Goal: Complete application form: Complete application form

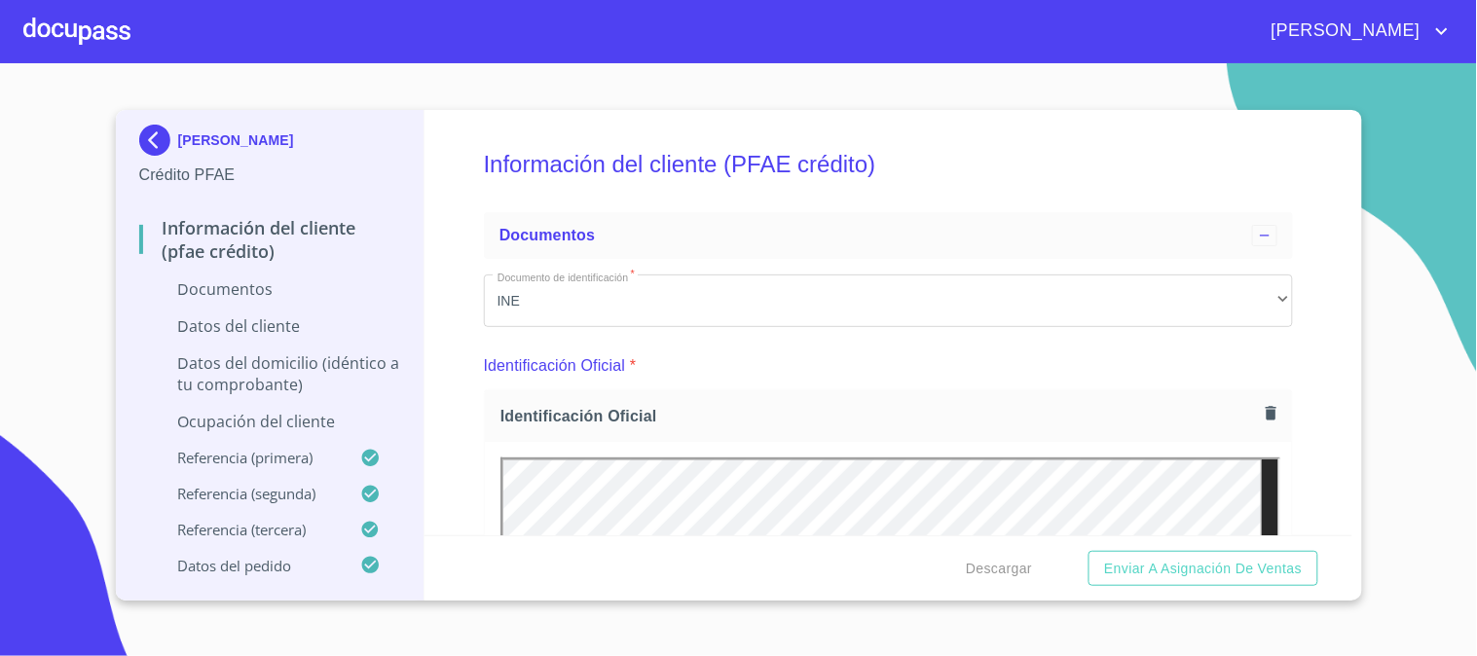
scroll to position [8116, 0]
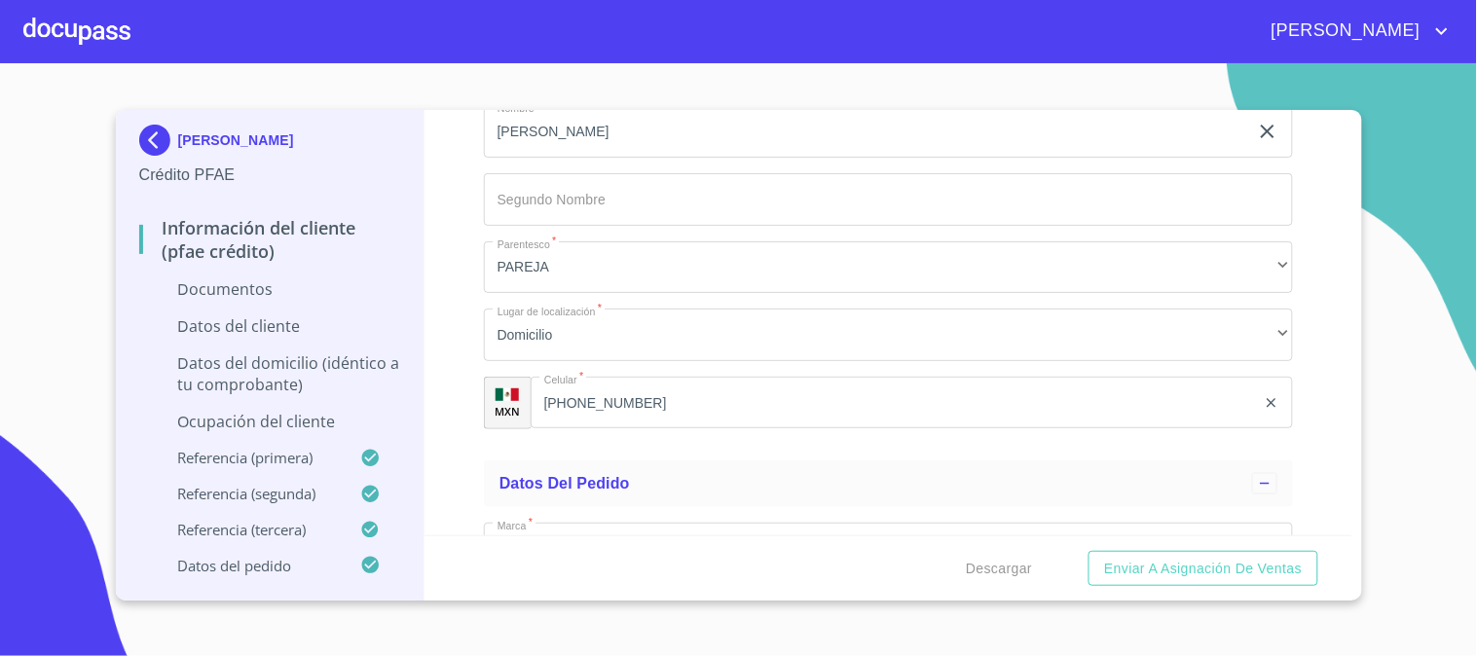
click at [298, 413] on p "Ocupación del Cliente" at bounding box center [270, 421] width 262 height 21
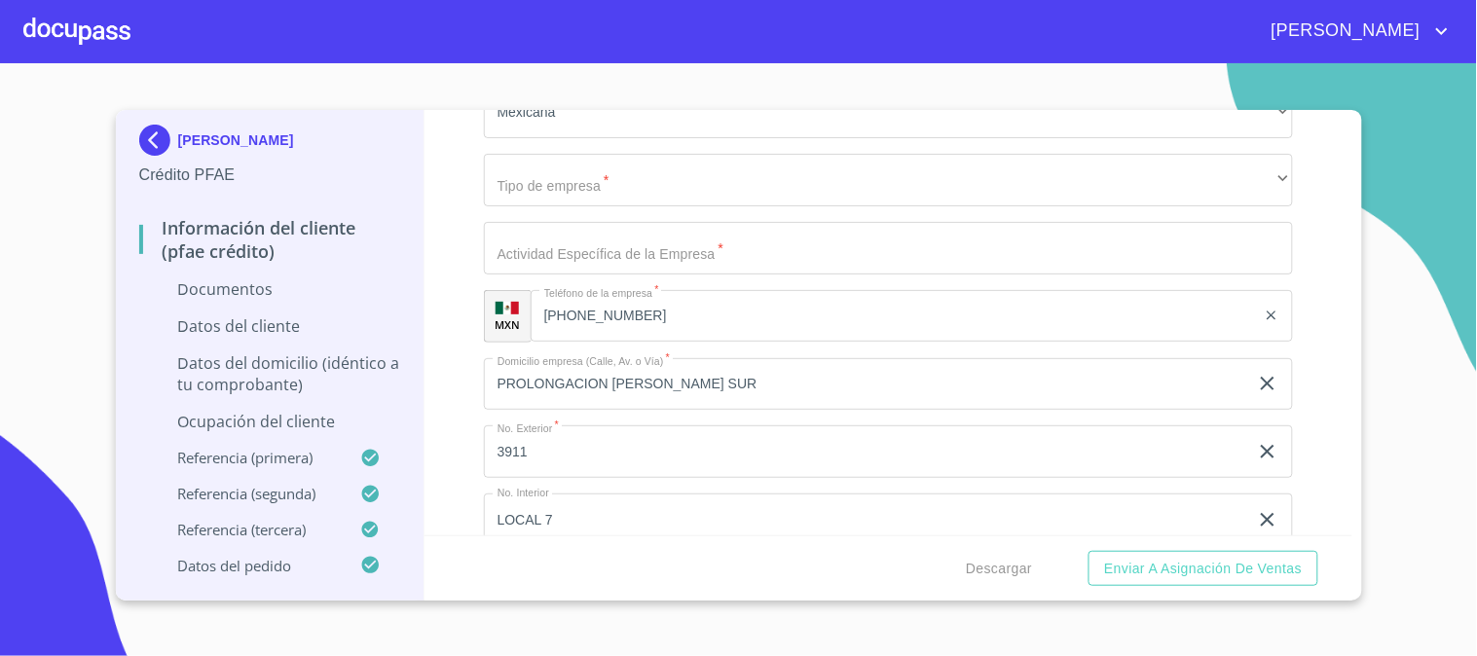
scroll to position [695, 0]
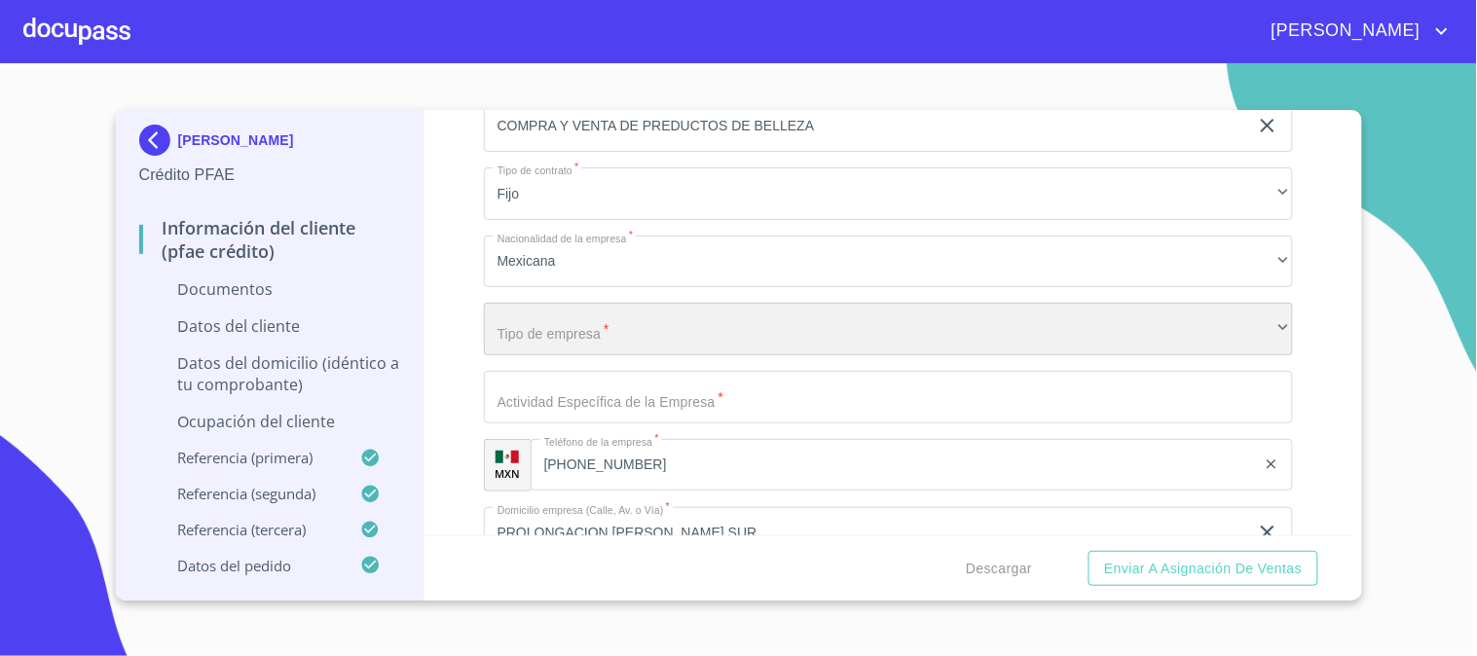
click at [707, 331] on div "​" at bounding box center [888, 329] width 809 height 53
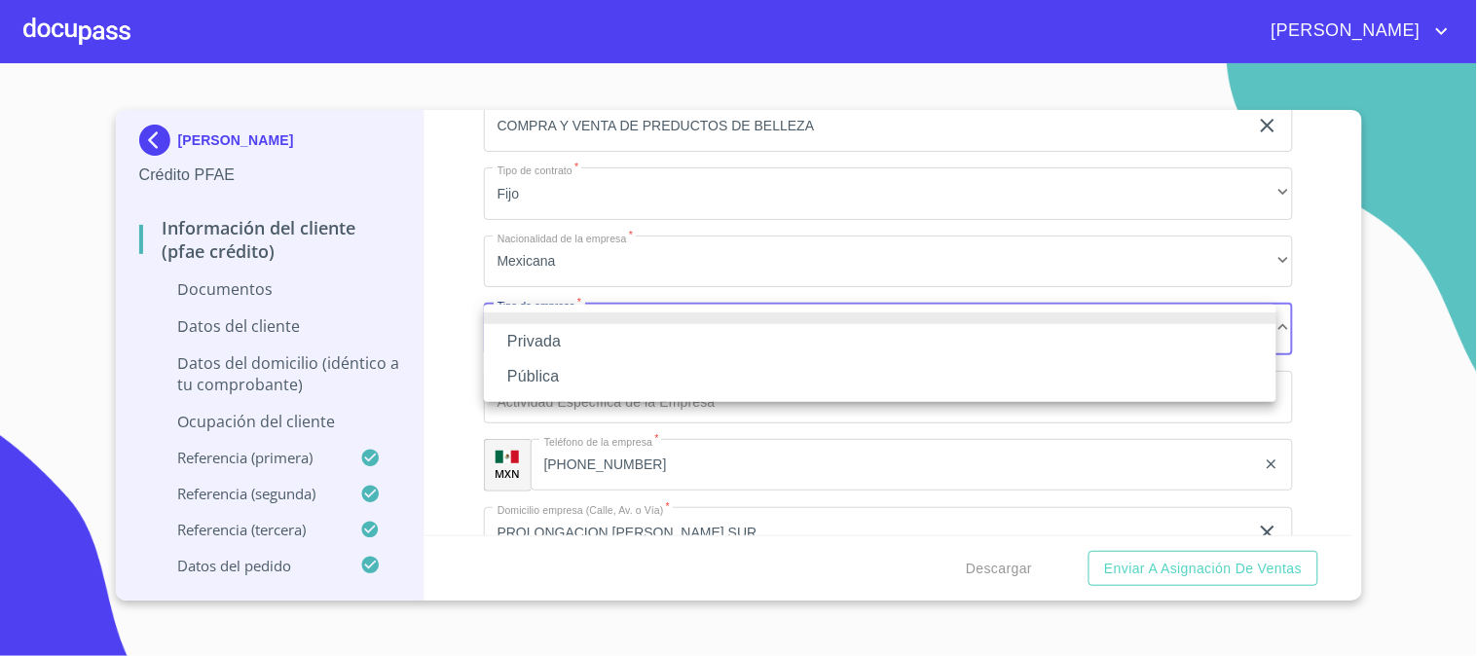
click at [712, 347] on li "Privada" at bounding box center [880, 341] width 793 height 35
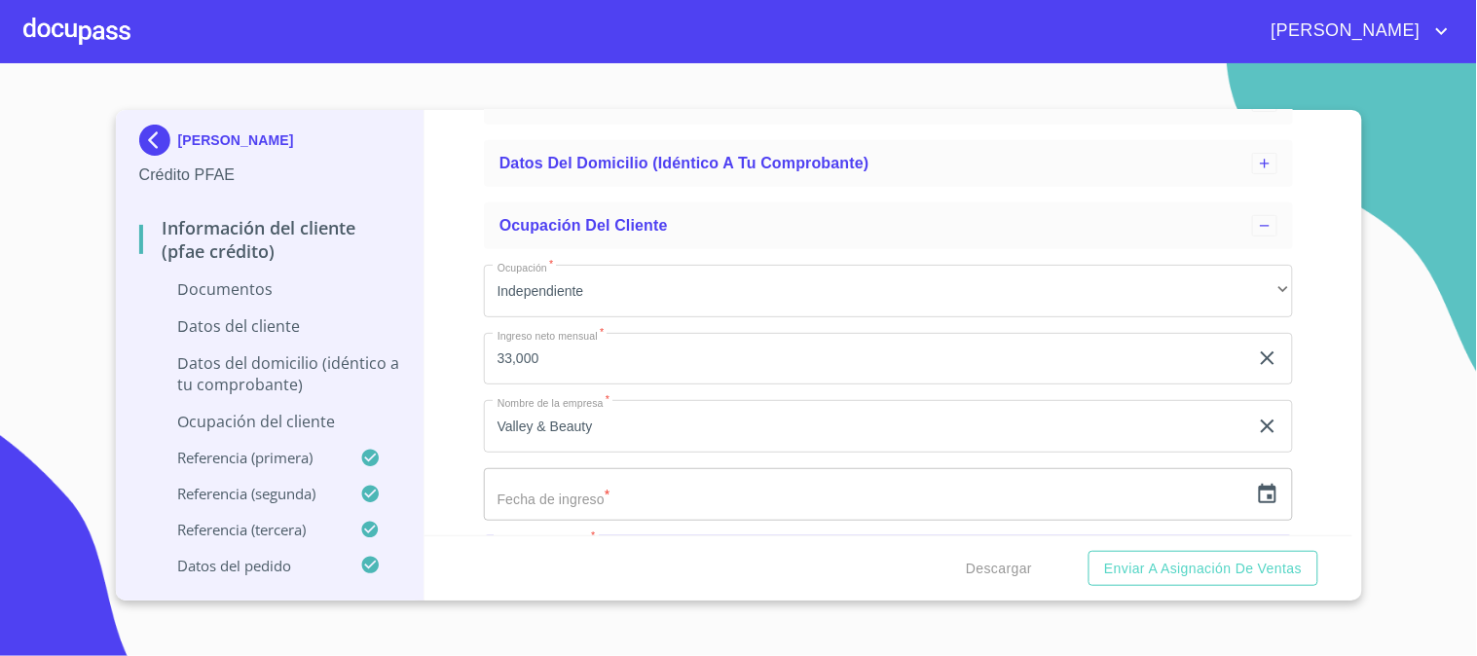
scroll to position [0, 0]
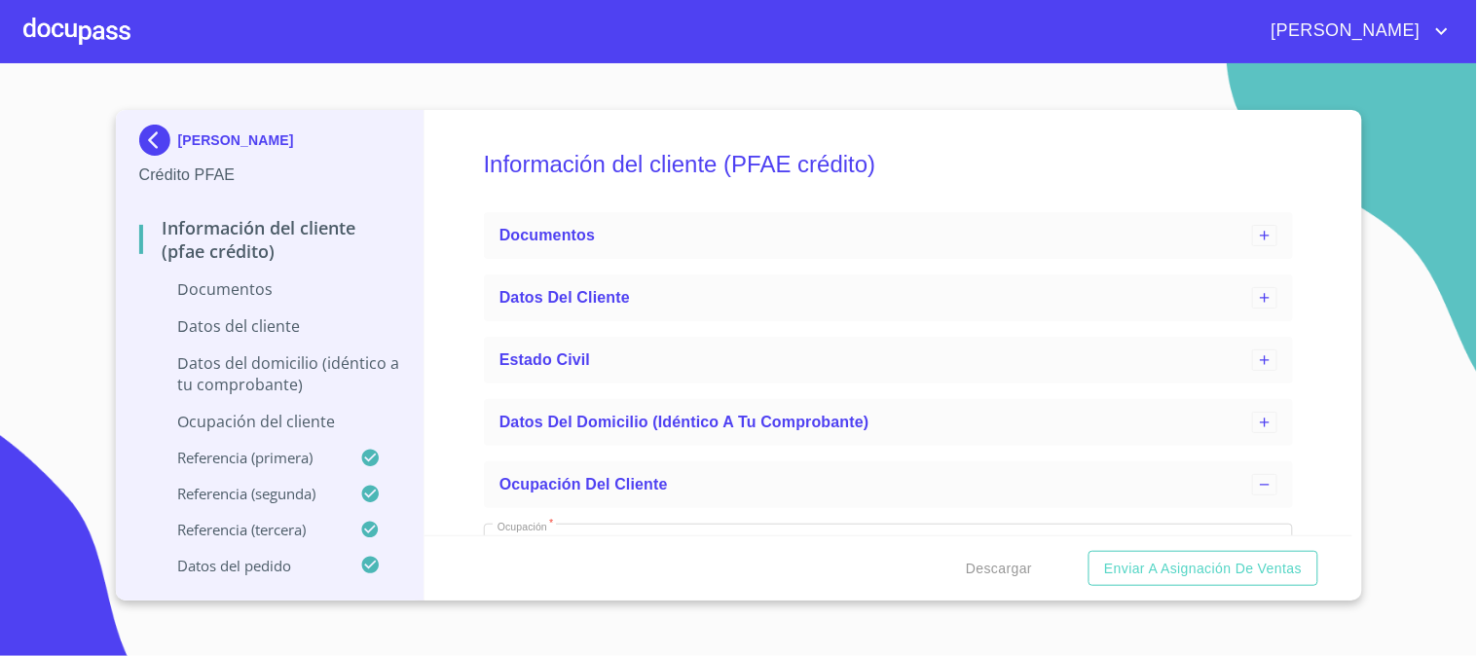
drag, startPoint x: 845, startPoint y: 127, endPoint x: 410, endPoint y: 80, distance: 437.8
click at [410, 80] on section "[PERSON_NAME] PFAE Información del cliente (PFAE crédito) Documentos Datos del …" at bounding box center [738, 359] width 1477 height 593
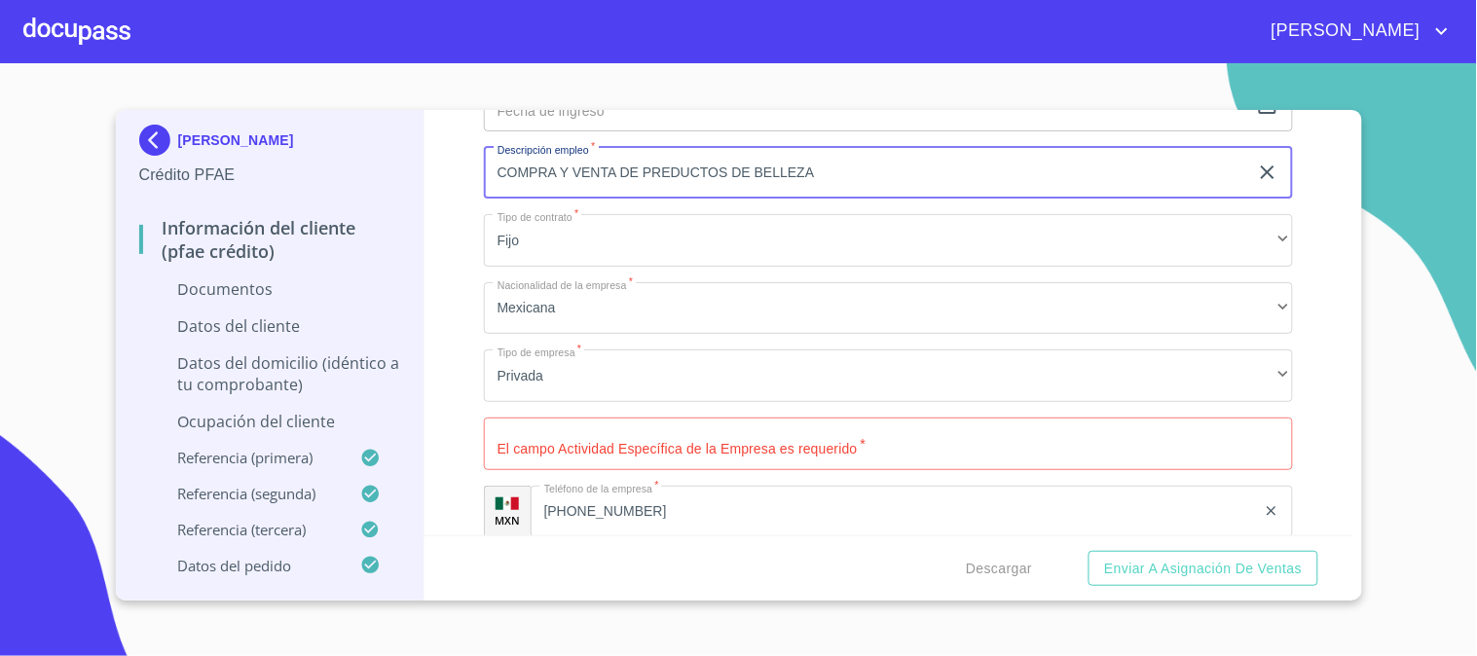
scroll to position [865, 0]
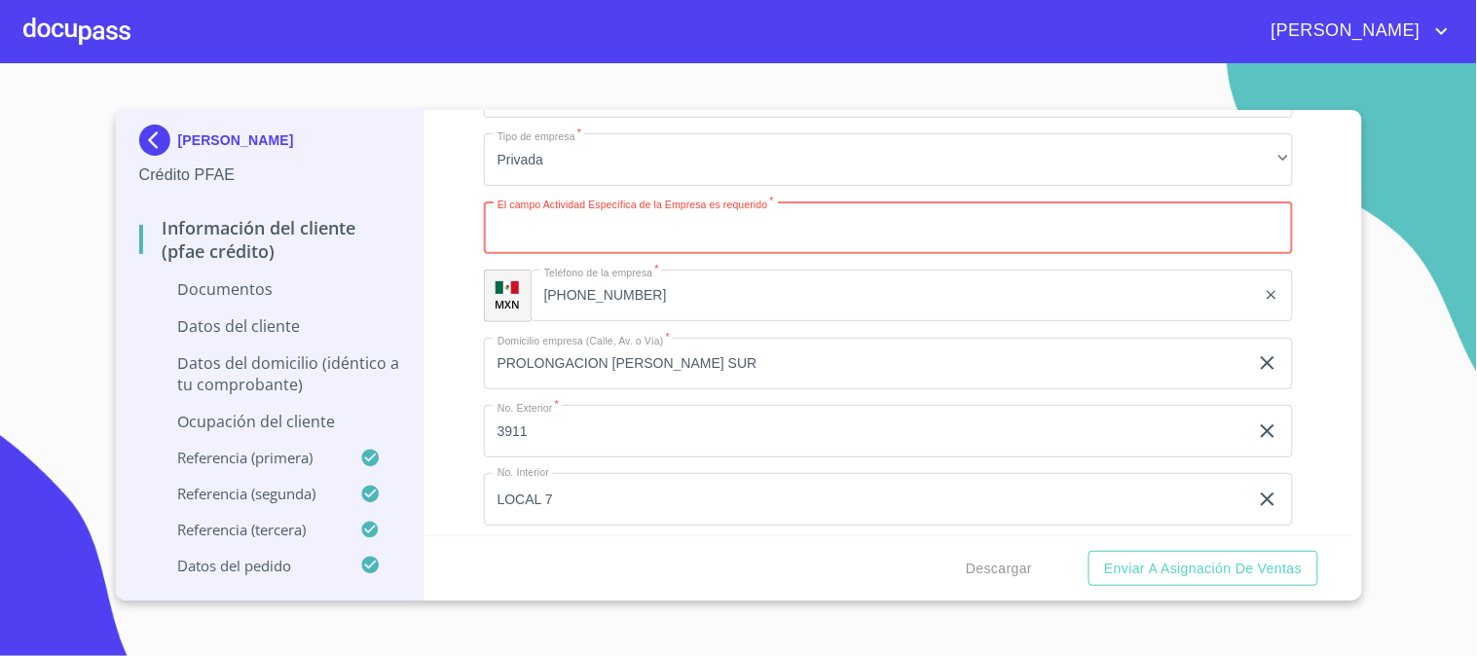
click at [653, 212] on input "Ocupación   *" at bounding box center [888, 228] width 809 height 53
paste input "COMPRA Y VENTA DE PREDUCTOS DE BELLEZA"
type input "COMPRA Y VENTA DE PREDUCTOS DE BELLEZA"
click at [435, 266] on div "Información del cliente (PFAE crédito) Documentos Datos del cliente Estado Civi…" at bounding box center [889, 323] width 928 height 426
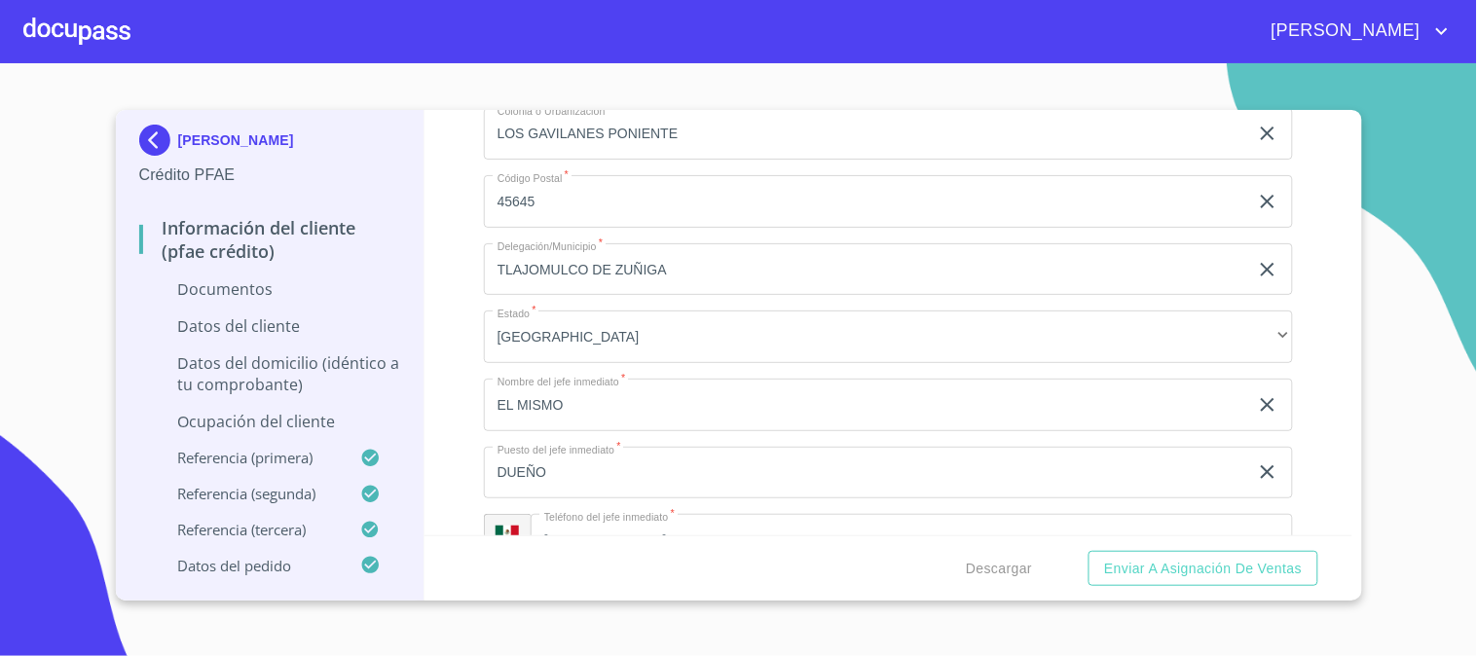
click at [316, 400] on div "Datos del domicilio (idéntico a tu comprobante)" at bounding box center [270, 382] width 262 height 58
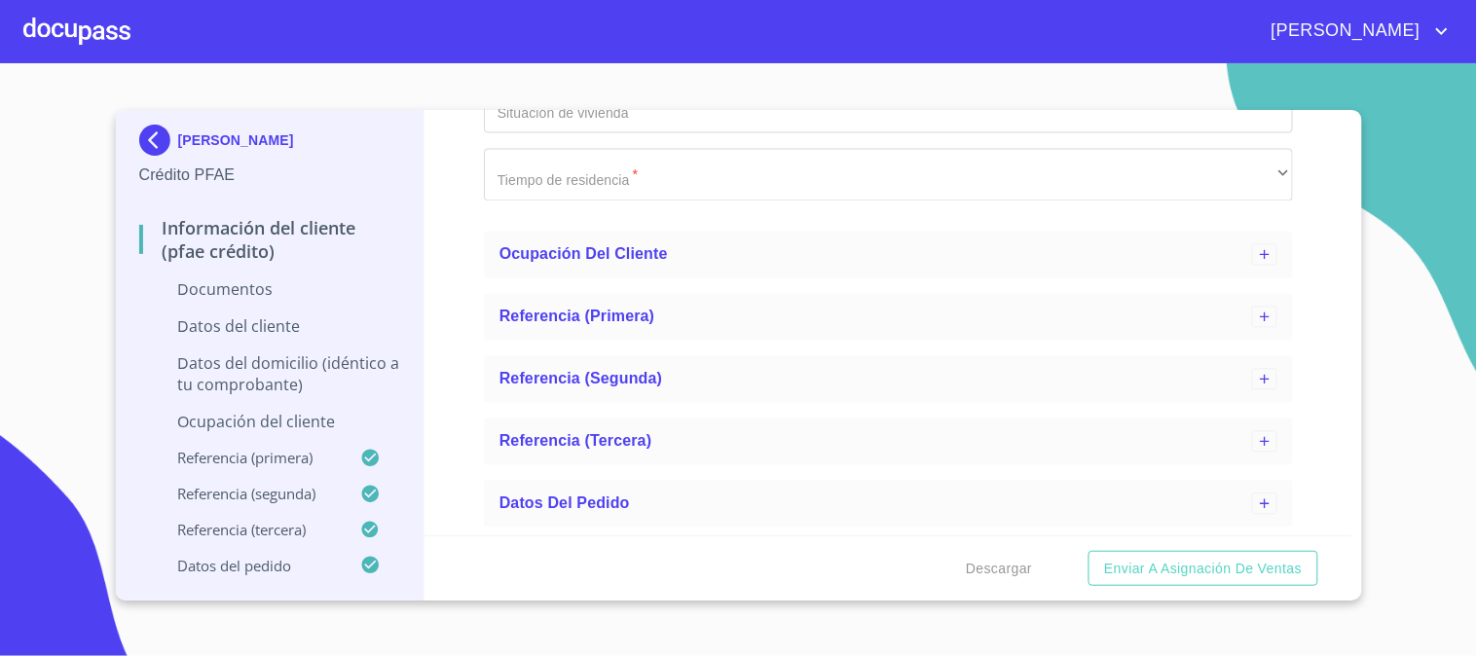
click at [328, 371] on p "Datos del domicilio (idéntico a tu comprobante)" at bounding box center [270, 374] width 262 height 43
click at [323, 417] on p "Ocupación del Cliente" at bounding box center [270, 421] width 262 height 21
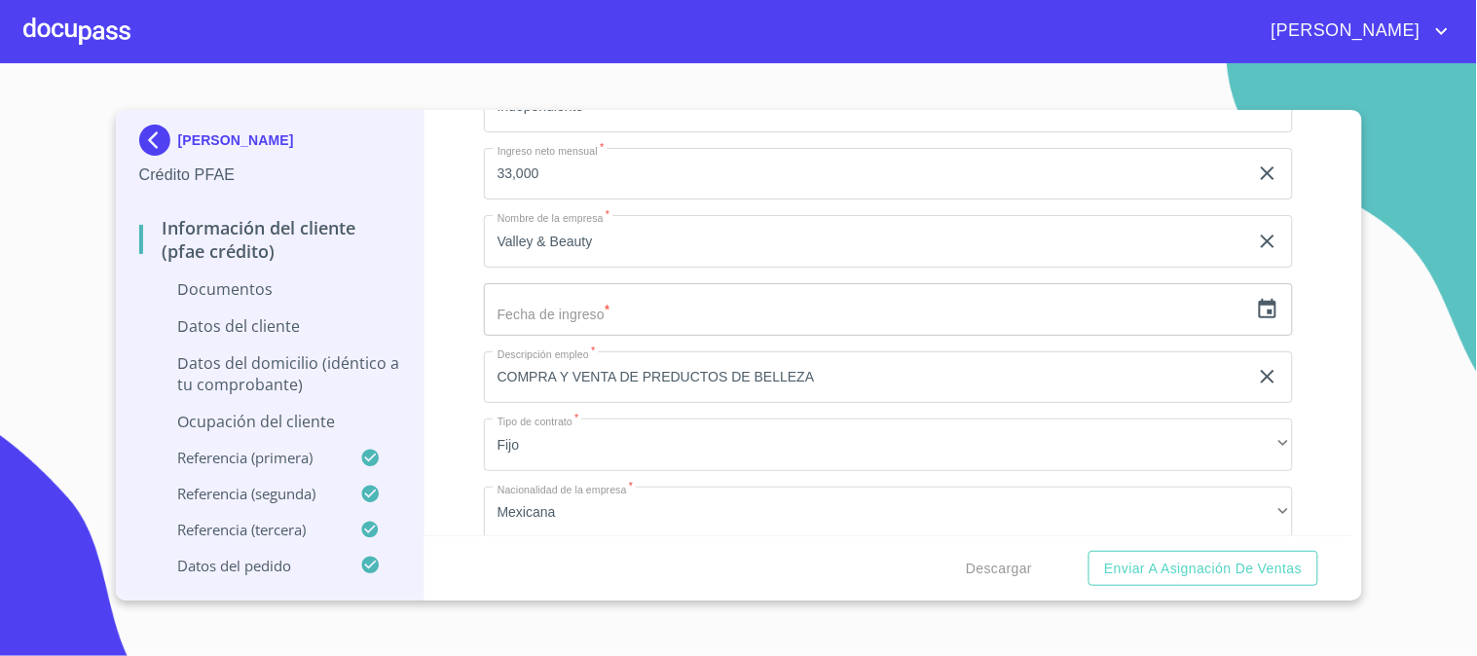
scroll to position [589, 0]
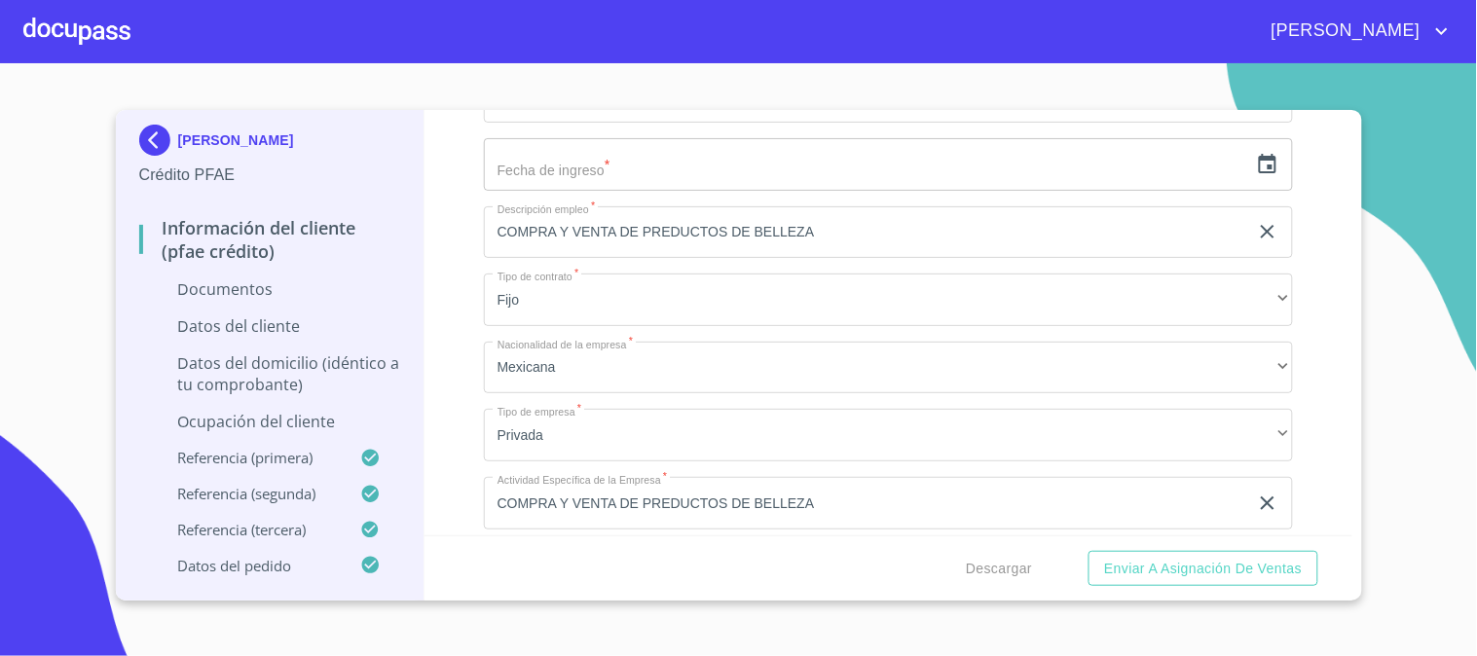
click at [1256, 163] on icon "button" at bounding box center [1267, 164] width 23 height 23
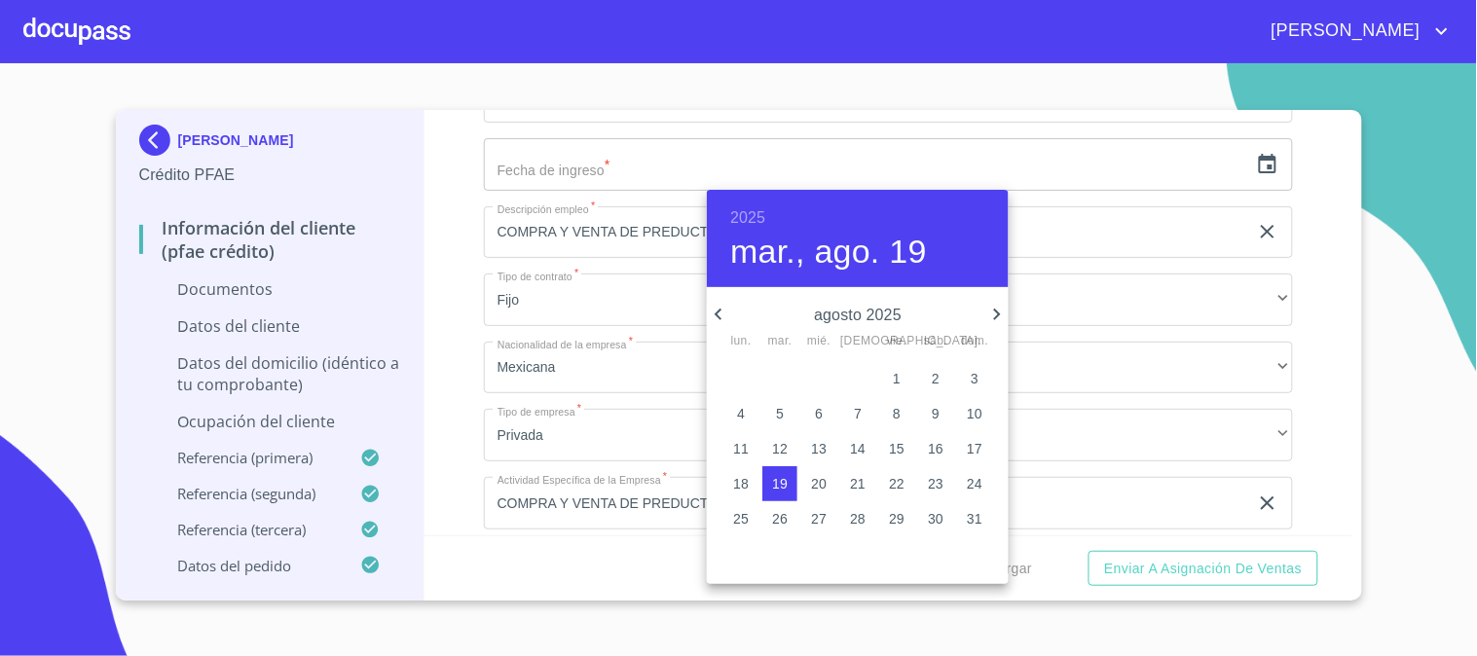
click at [751, 208] on h6 "2025" at bounding box center [747, 218] width 35 height 27
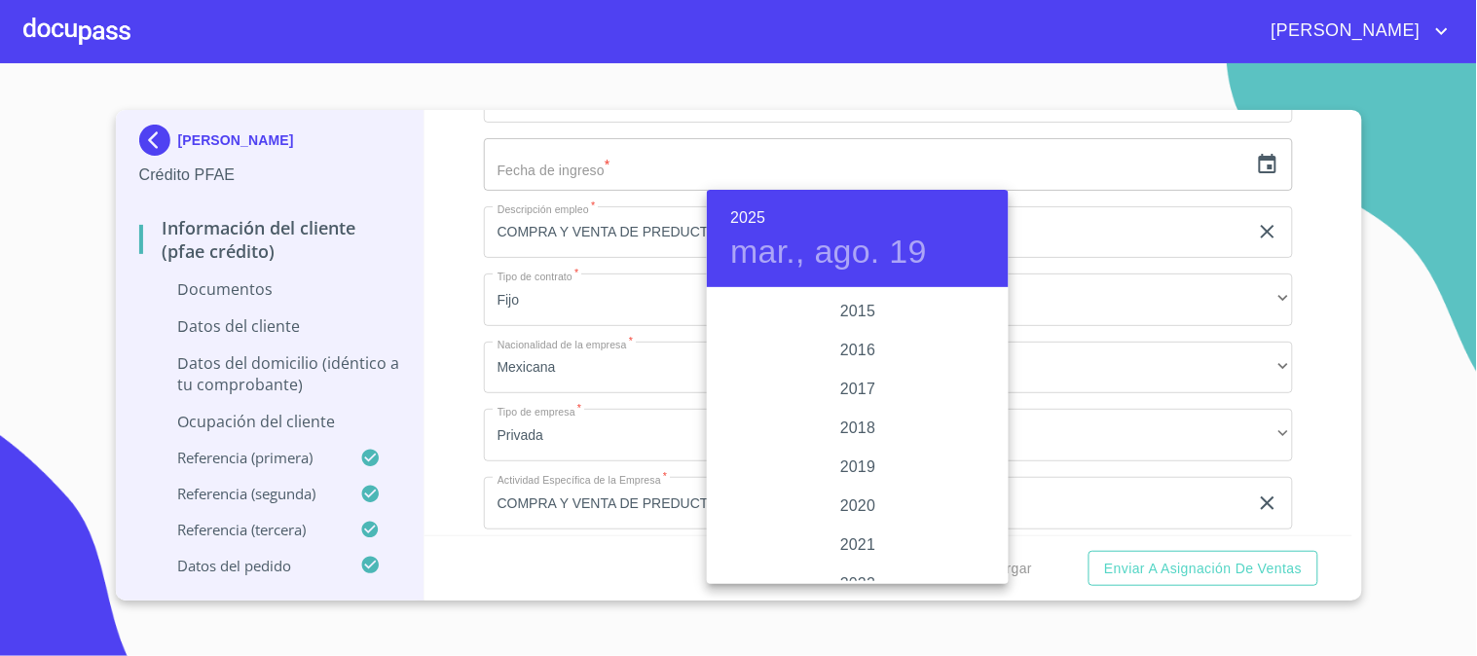
scroll to position [3453, 0]
click at [867, 432] on div "2017" at bounding box center [858, 439] width 302 height 39
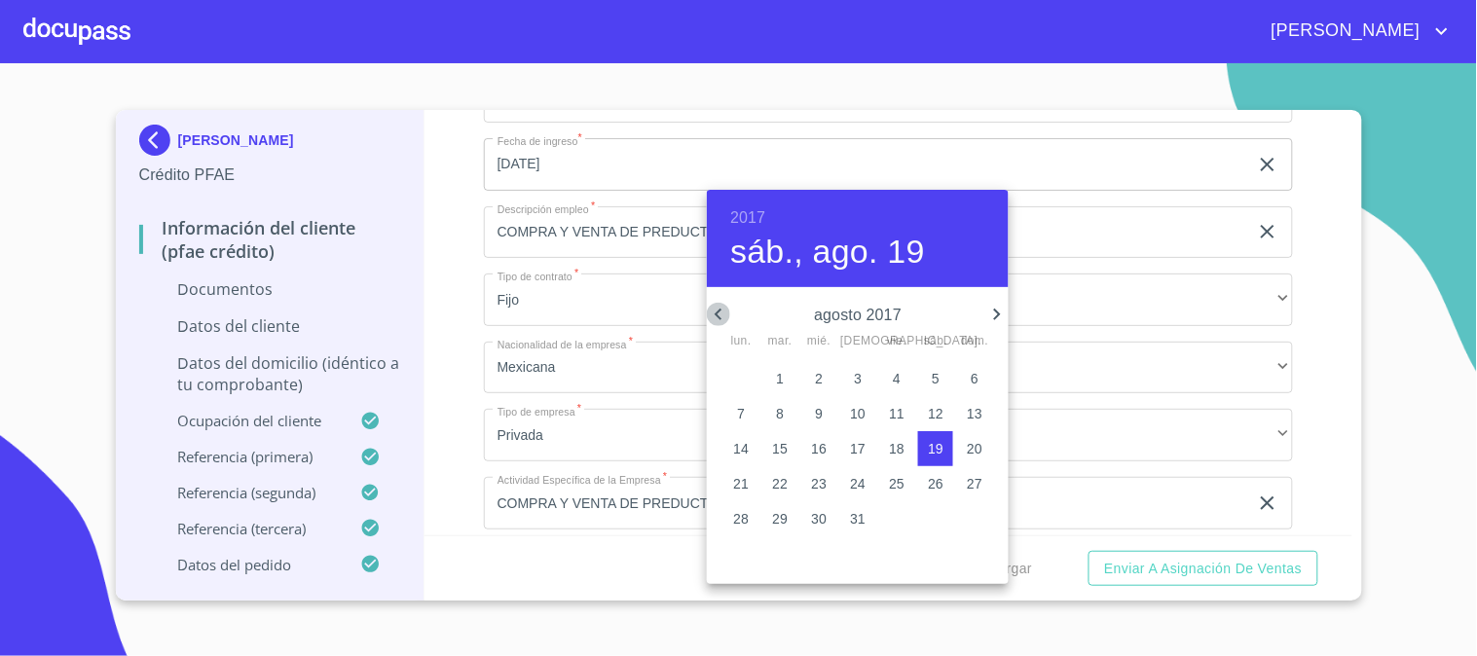
click at [709, 313] on icon "button" at bounding box center [718, 314] width 23 height 23
click at [742, 479] on p "17" at bounding box center [741, 483] width 16 height 19
type input "[DATE]"
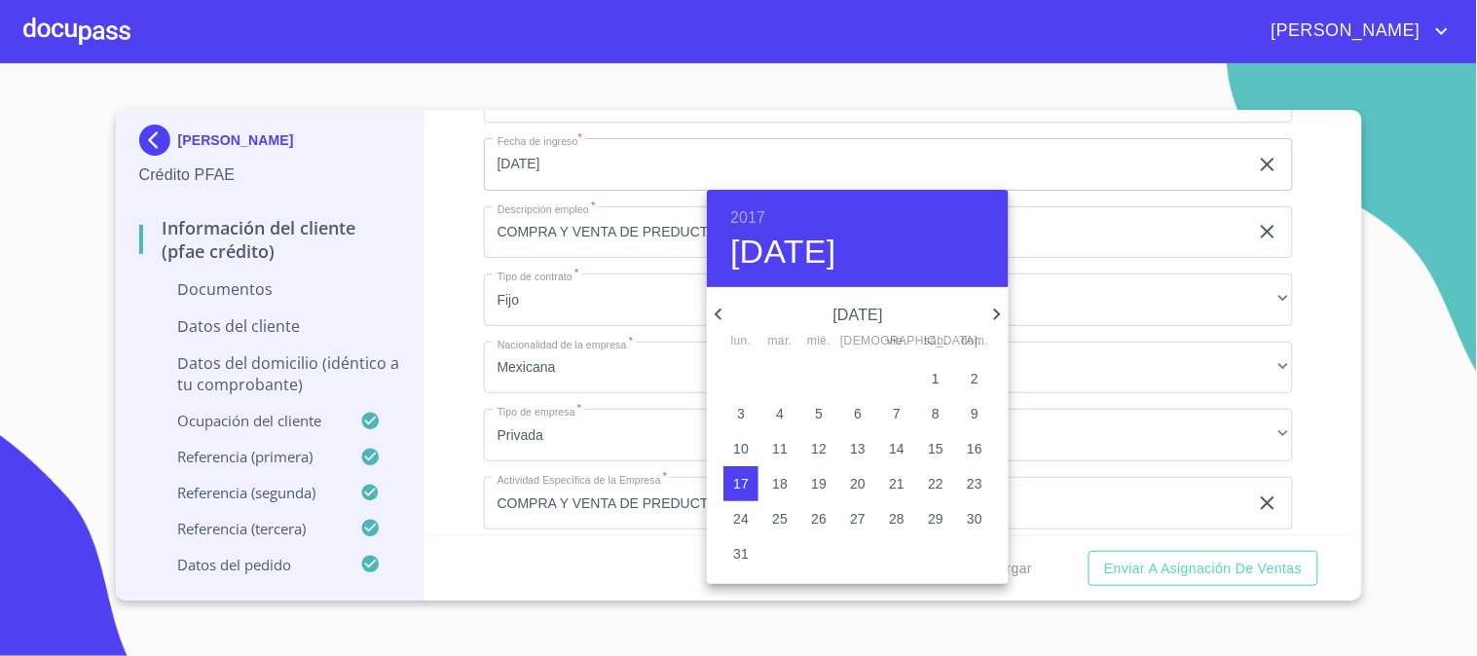
click at [395, 371] on div at bounding box center [738, 328] width 1477 height 656
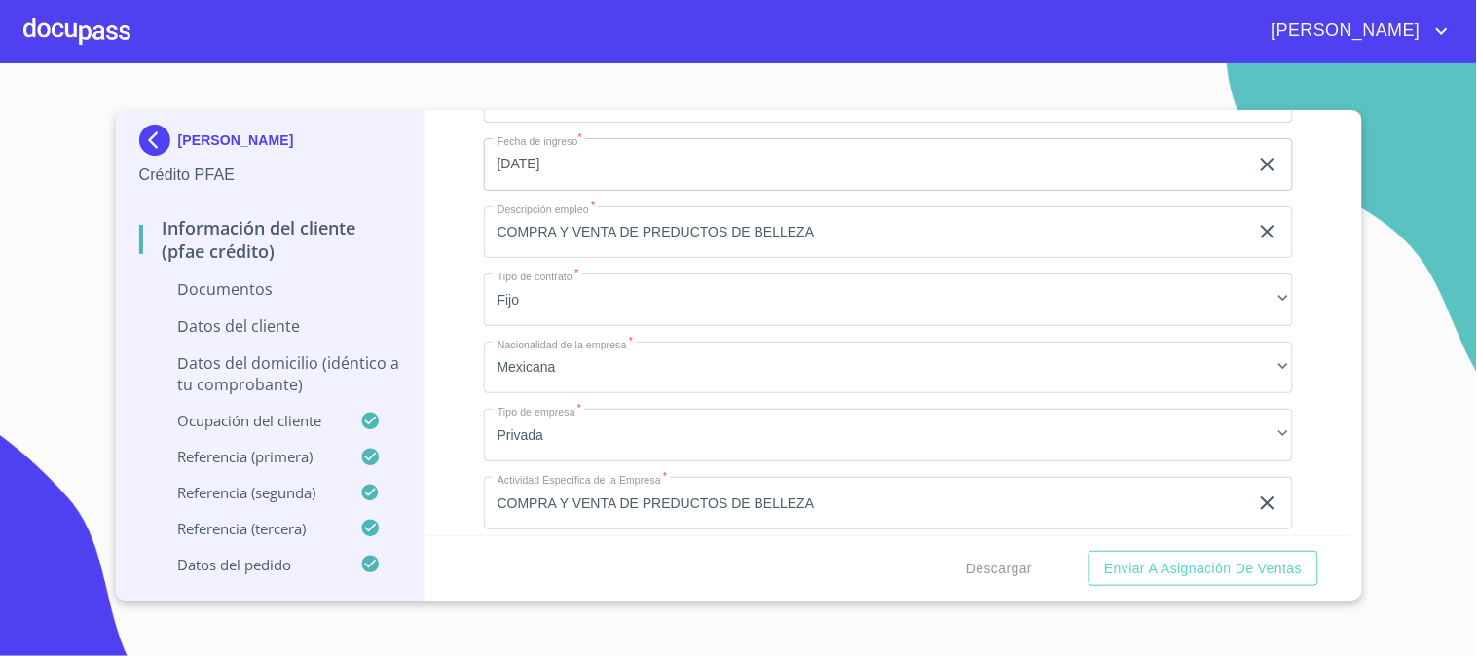
click at [360, 364] on p "Datos del domicilio (idéntico a tu comprobante)" at bounding box center [270, 374] width 262 height 43
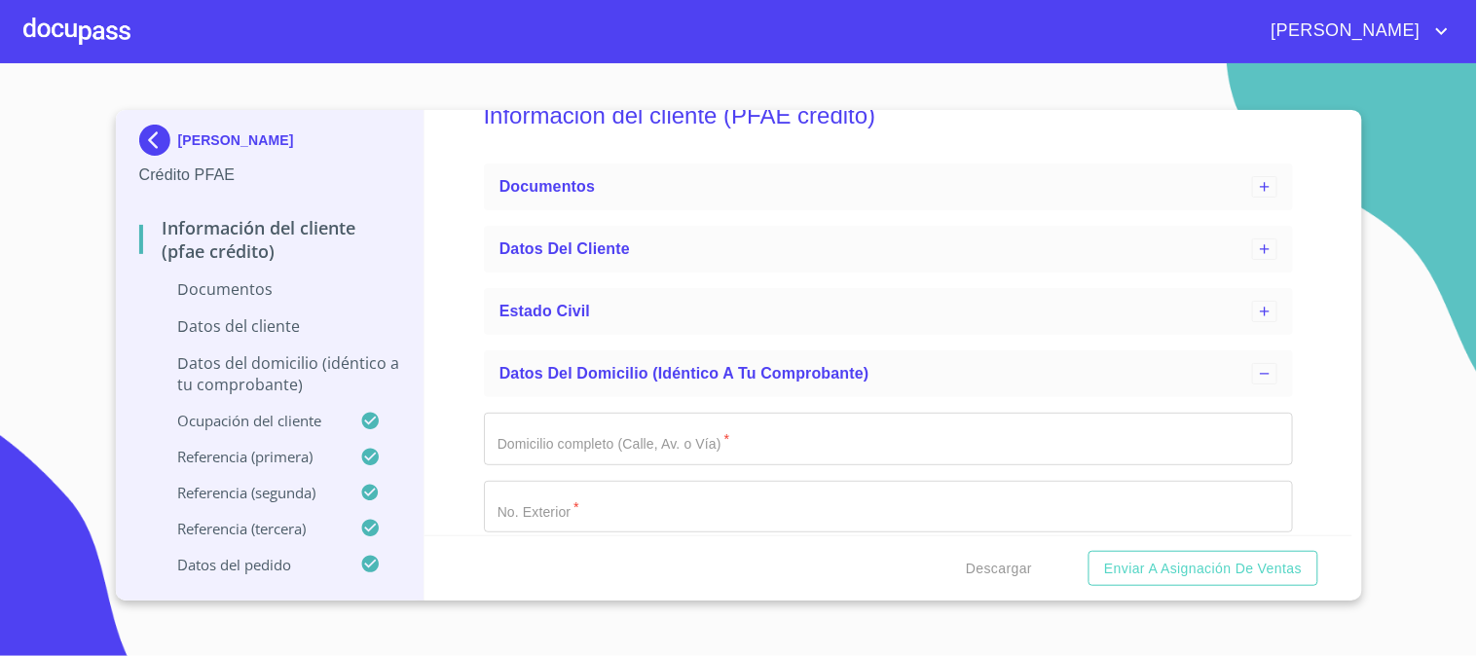
scroll to position [157, 0]
